Goal: Information Seeking & Learning: Learn about a topic

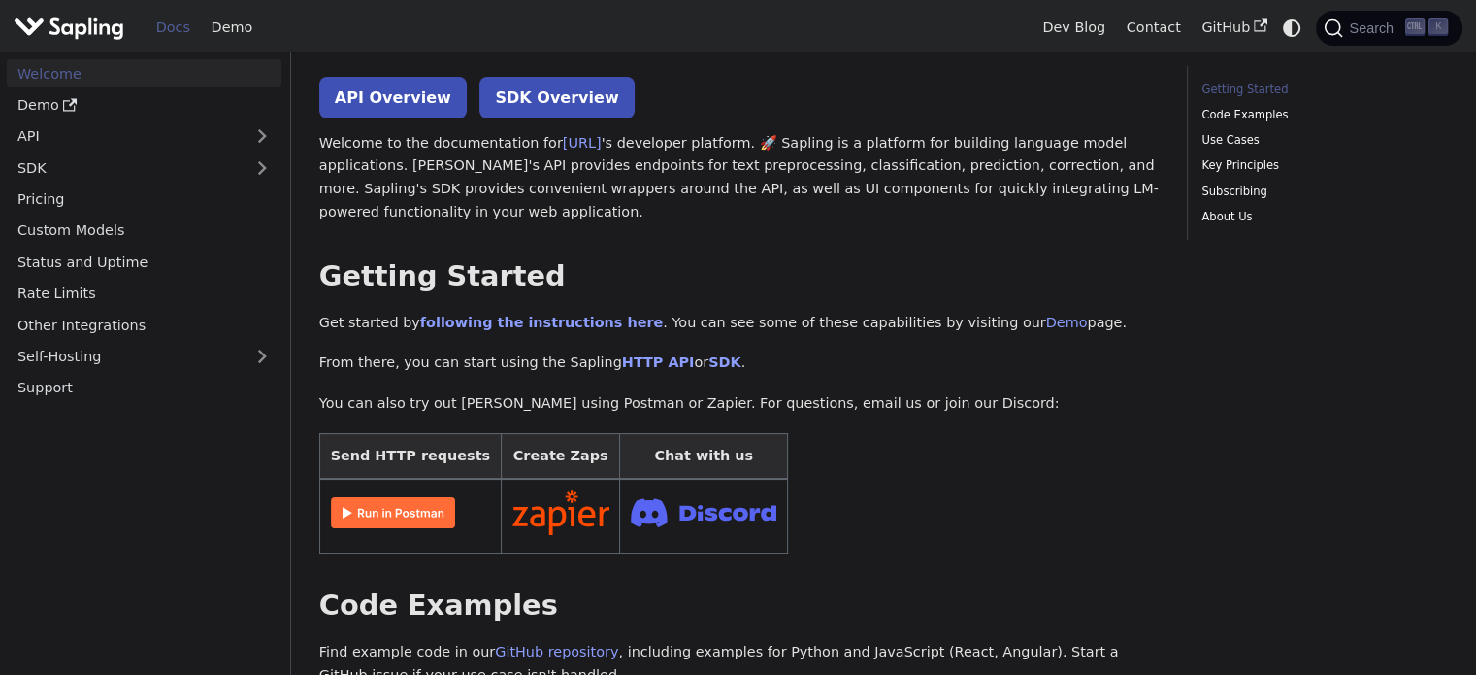
scroll to position [485, 0]
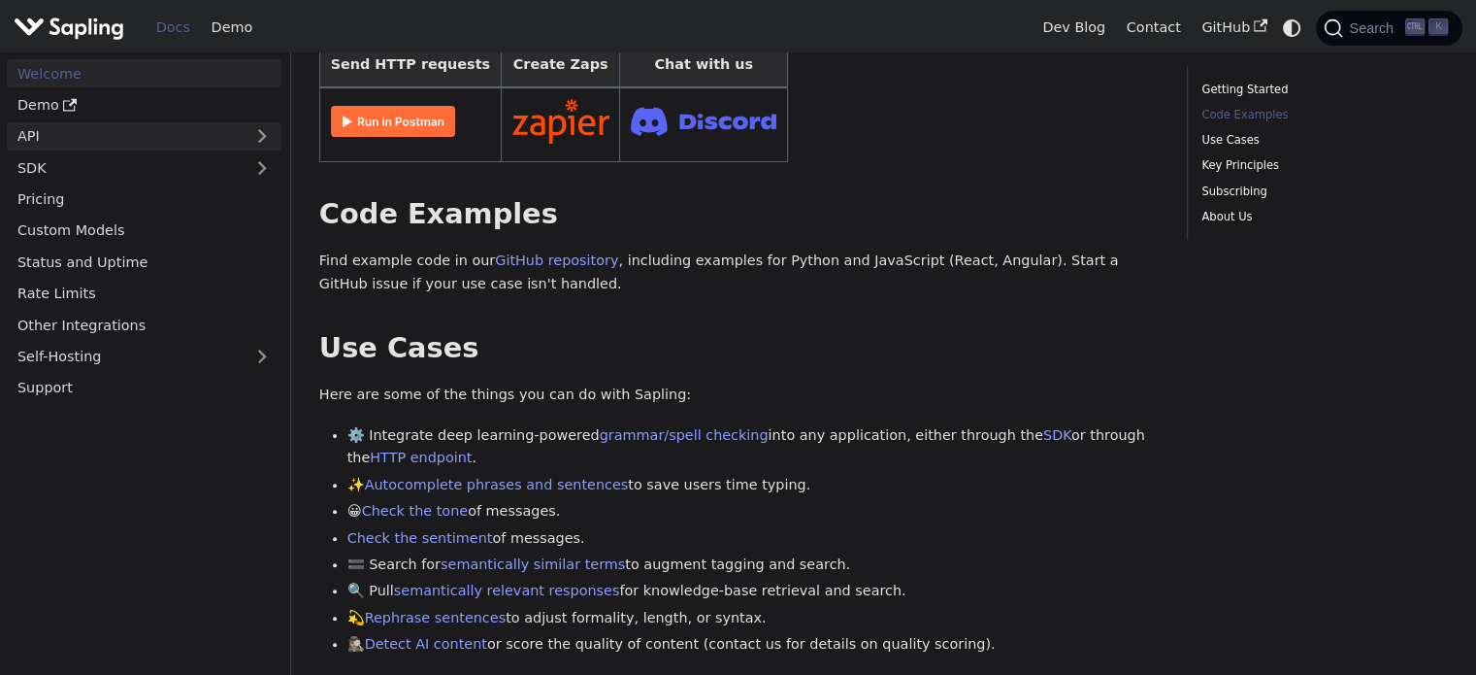
click at [185, 134] on link "API" at bounding box center [125, 136] width 236 height 28
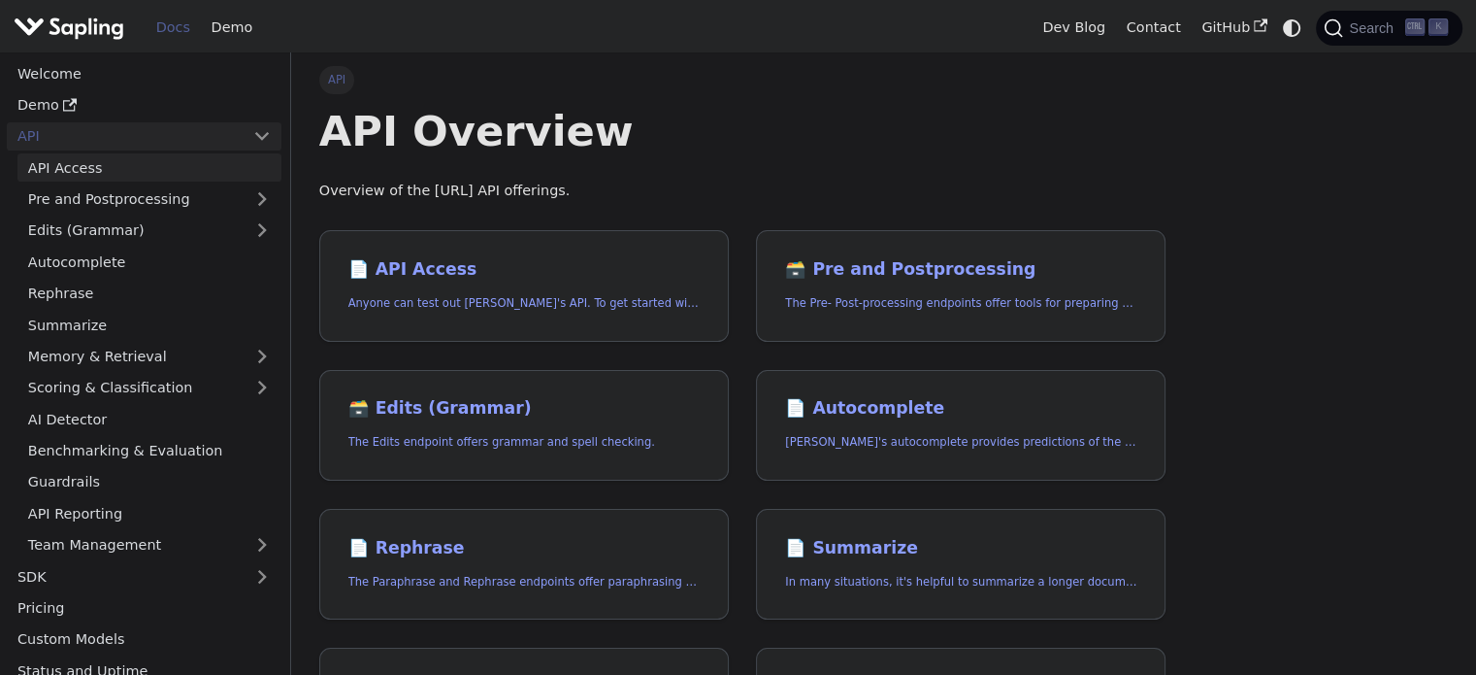
click at [155, 169] on link "API Access" at bounding box center [149, 167] width 264 height 28
